Goal: Transaction & Acquisition: Purchase product/service

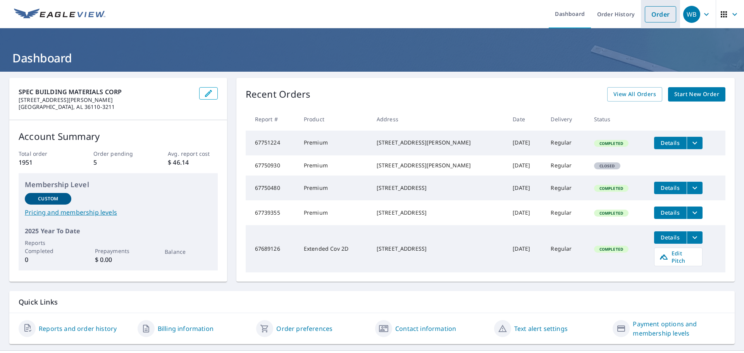
click at [657, 12] on link "Order" at bounding box center [659, 14] width 31 height 16
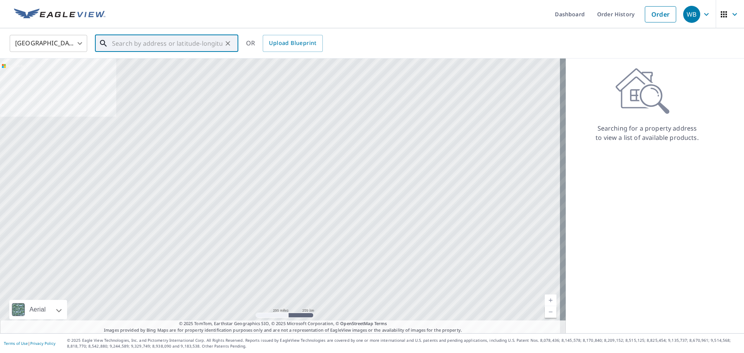
click at [177, 38] on input "text" at bounding box center [167, 44] width 110 height 22
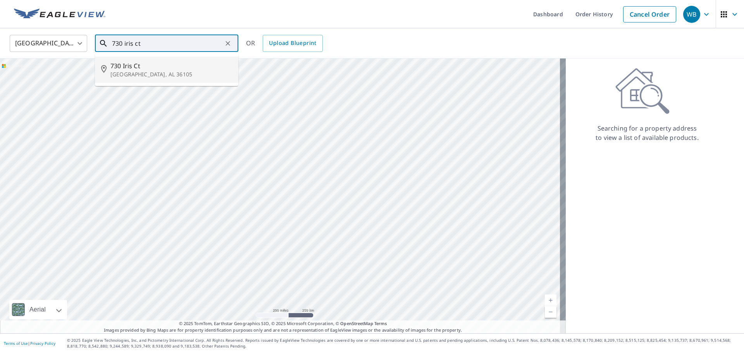
click at [141, 67] on span "730 Iris Ct" at bounding box center [171, 65] width 122 height 9
type input "[STREET_ADDRESS][PERSON_NAME]"
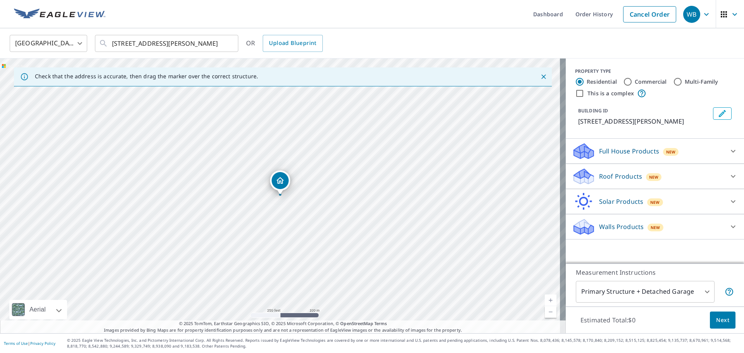
click at [615, 172] on p "Roof Products" at bounding box center [620, 176] width 43 height 9
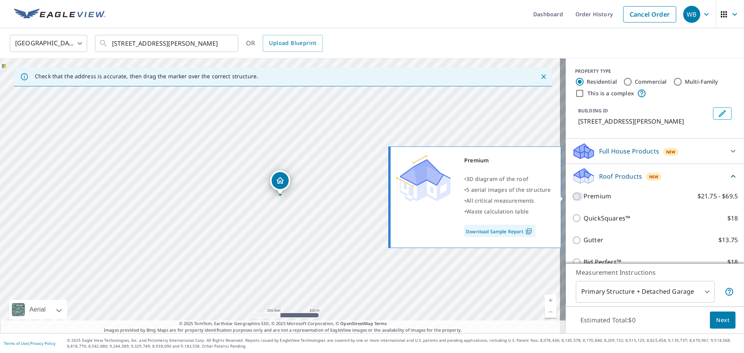
click at [573, 200] on input "Premium $21.75 - $69.5" at bounding box center [578, 196] width 12 height 9
checkbox input "true"
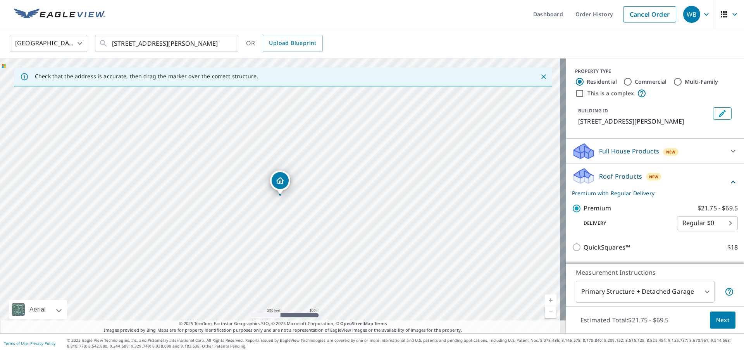
click at [720, 323] on span "Next" at bounding box center [722, 320] width 13 height 10
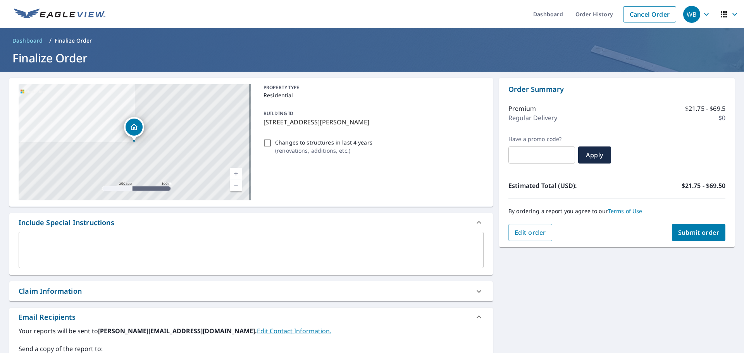
scroll to position [135, 0]
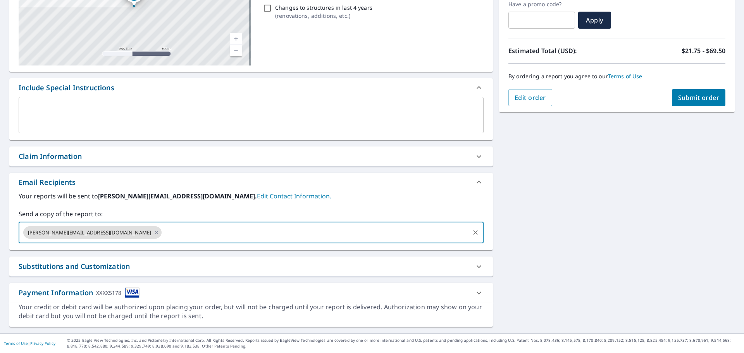
click at [163, 238] on input "text" at bounding box center [316, 232] width 306 height 15
type input "[PERSON_NAME][EMAIL_ADDRESS][DOMAIN_NAME]"
click at [689, 95] on span "Submit order" at bounding box center [698, 97] width 41 height 9
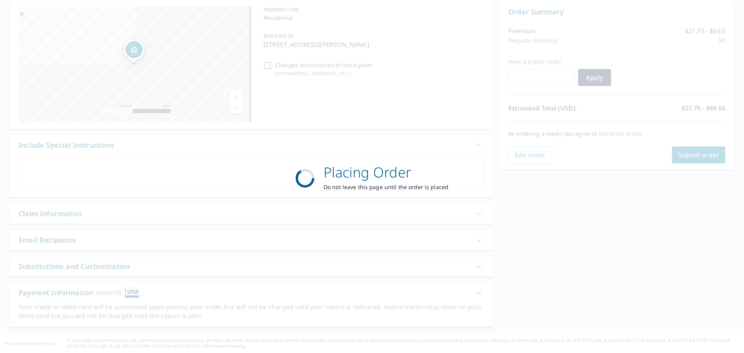
scroll to position [77, 0]
